Goal: Transaction & Acquisition: Purchase product/service

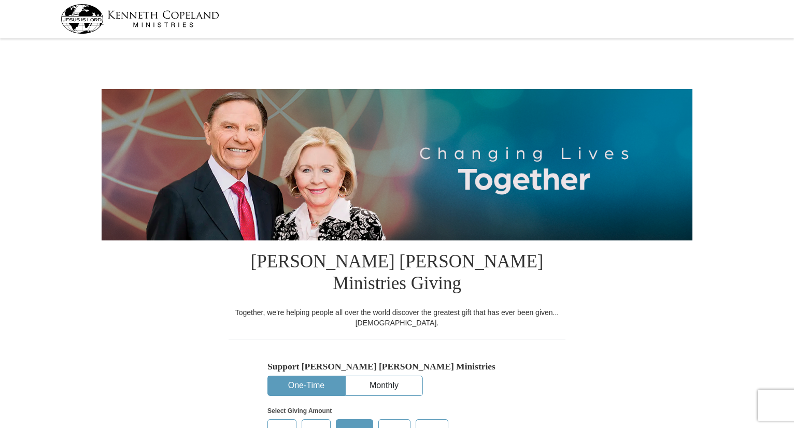
select select "KY"
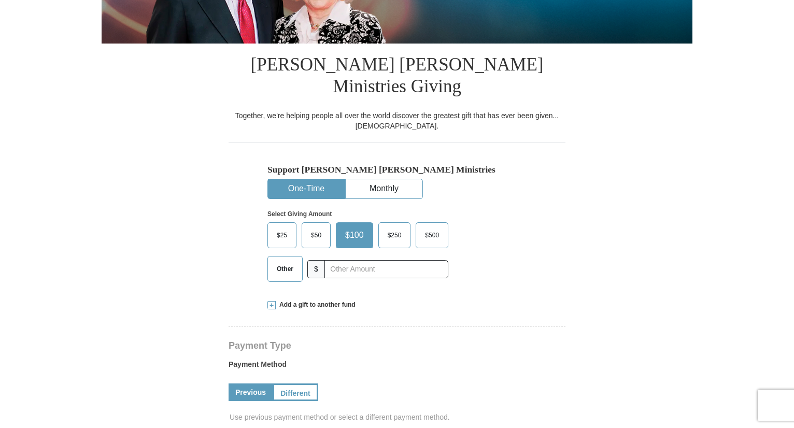
scroll to position [207, 0]
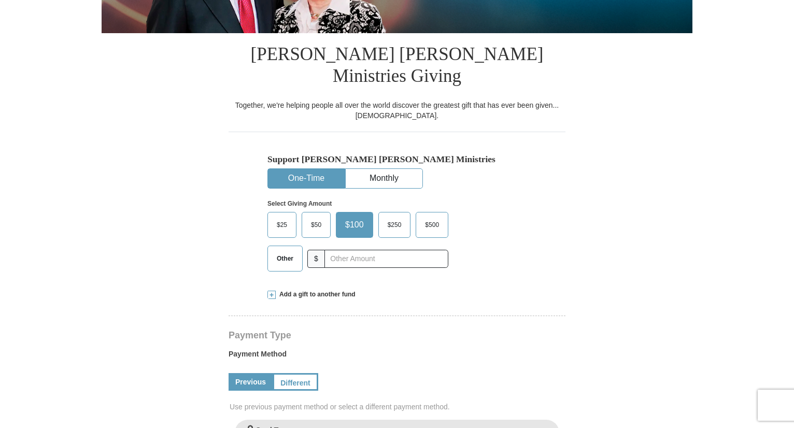
click at [317, 217] on span "$50" at bounding box center [316, 225] width 21 height 16
click at [0, 0] on input "$50" at bounding box center [0, 0] width 0 height 0
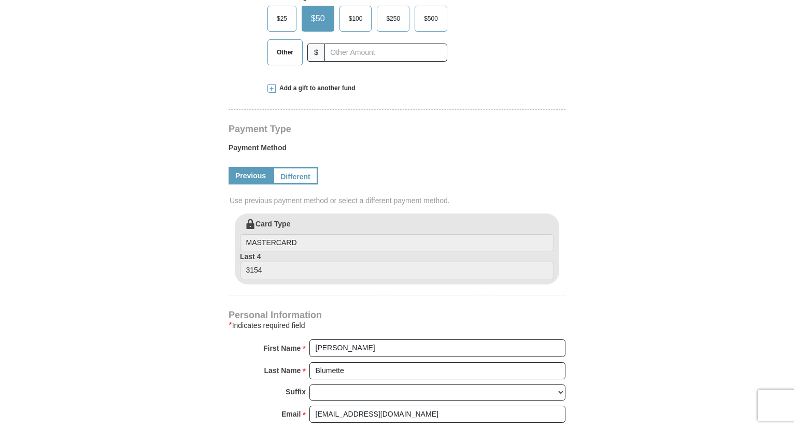
scroll to position [414, 0]
click at [293, 166] on link "Different" at bounding box center [295, 175] width 44 height 18
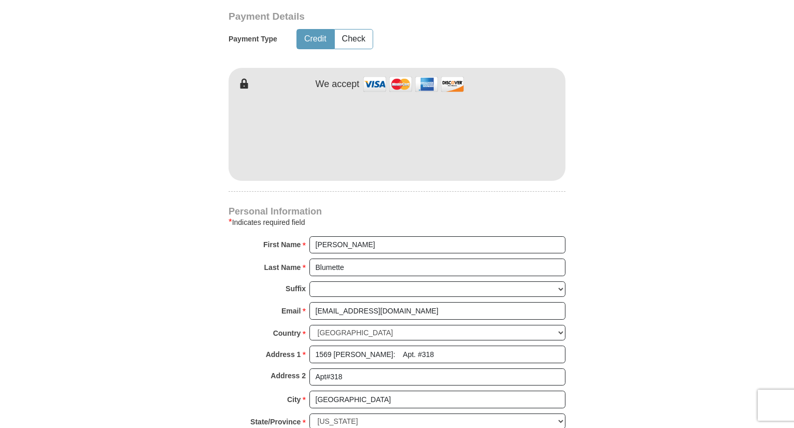
scroll to position [622, 0]
click at [560, 281] on select "[PERSON_NAME] I II III IV V VI" at bounding box center [437, 289] width 256 height 16
select select "Sr"
click at [309, 281] on select "[PERSON_NAME] I II III IV V VI" at bounding box center [437, 289] width 256 height 16
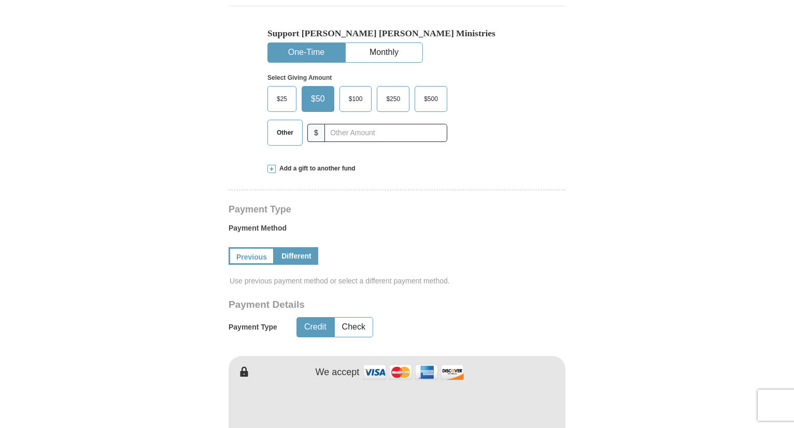
scroll to position [311, 0]
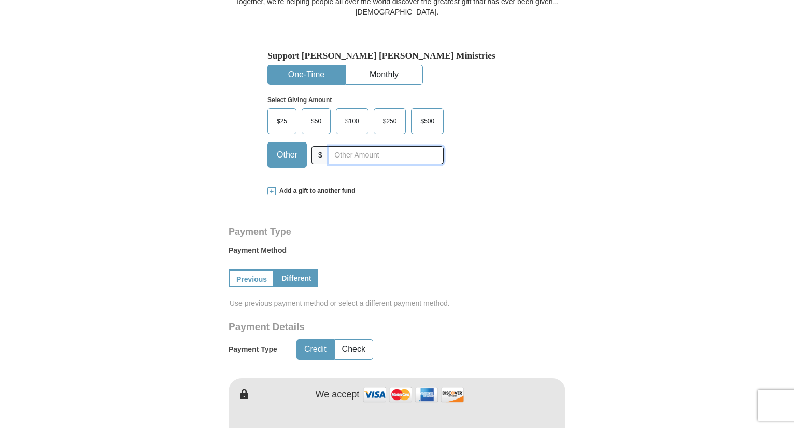
click at [338, 146] on input "text" at bounding box center [385, 155] width 115 height 18
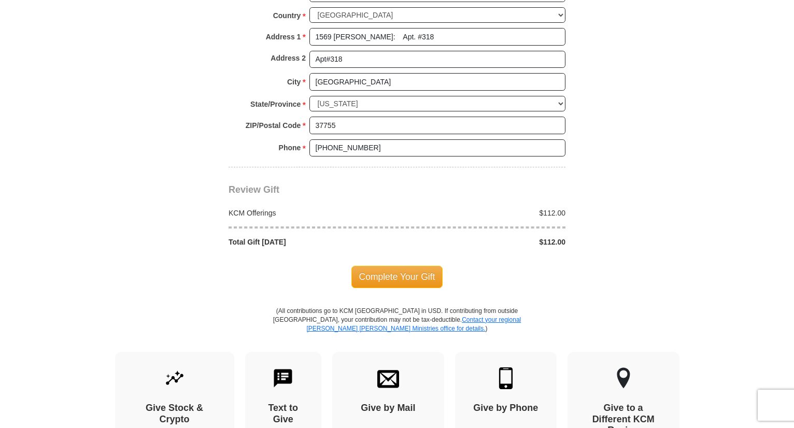
scroll to position [933, 0]
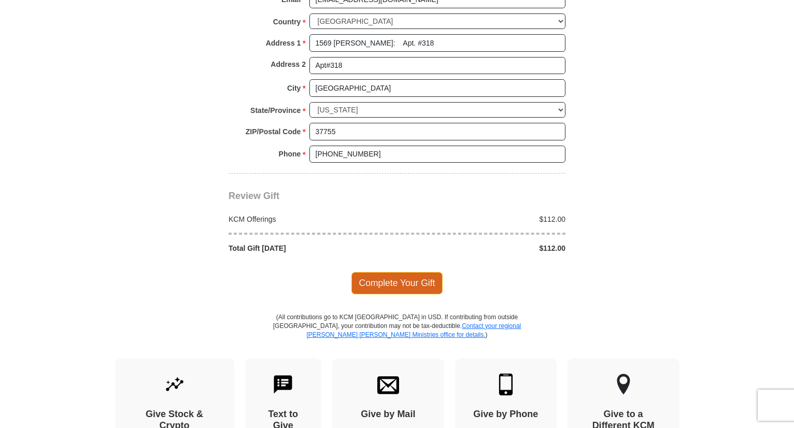
type input "112.00"
click at [379, 272] on span "Complete Your Gift" at bounding box center [397, 283] width 92 height 22
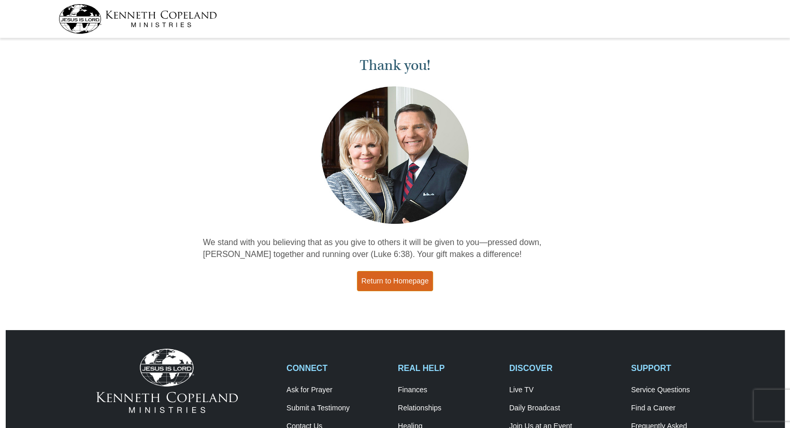
click at [398, 276] on link "Return to Homepage" at bounding box center [395, 281] width 77 height 20
